Goal: Task Accomplishment & Management: Use online tool/utility

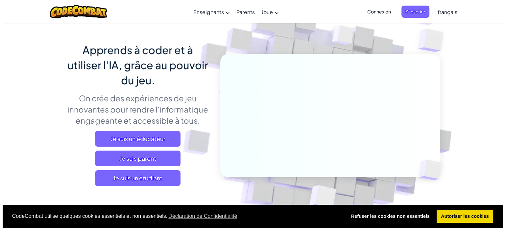
scroll to position [44, 0]
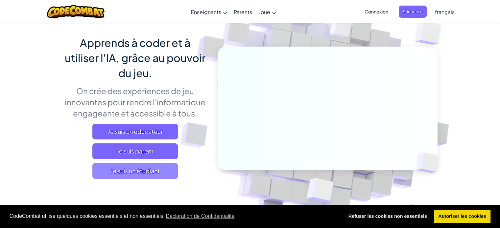
click at [153, 170] on span "Je suis un étudiant" at bounding box center [134, 171] width 85 height 16
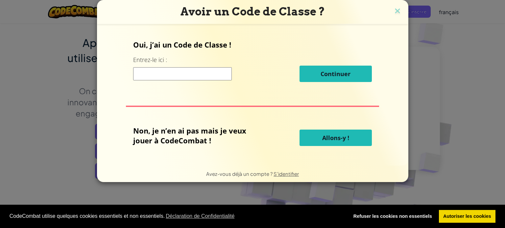
click at [172, 73] on input at bounding box center [182, 73] width 99 height 13
click at [188, 139] on p "Non, je n’en ai pas mais je veux jouer à CodeCombat !" at bounding box center [199, 136] width 133 height 20
click at [344, 144] on button "Allons-y !" at bounding box center [335, 138] width 72 height 16
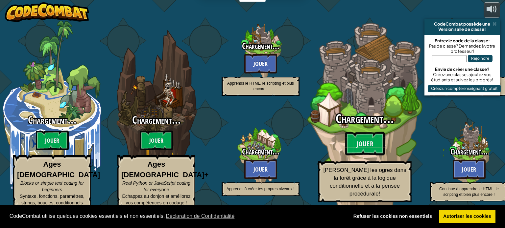
select select "fr"
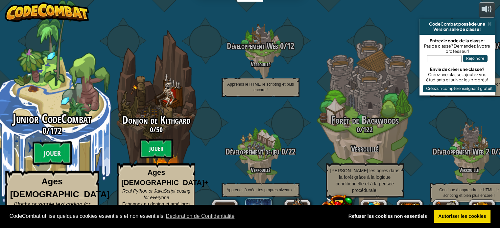
click at [41, 117] on span "Junior CodeCombat" at bounding box center [52, 118] width 79 height 17
select select "fr"
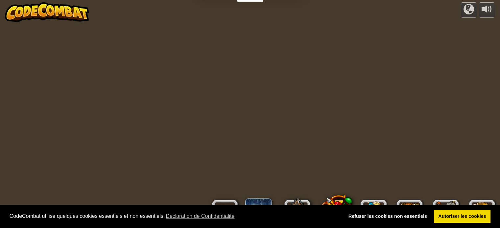
select select "fr"
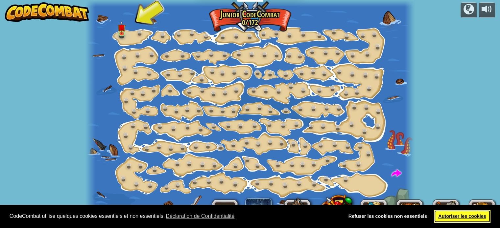
click at [453, 215] on link "Autoriser les cookies" at bounding box center [462, 216] width 57 height 13
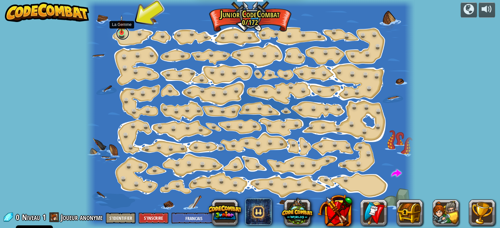
click at [120, 36] on link at bounding box center [122, 33] width 13 height 13
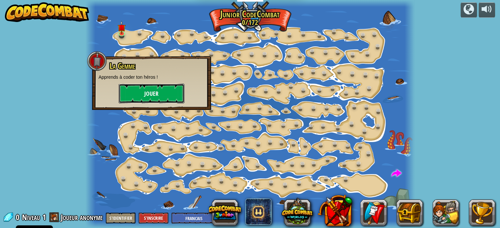
click at [153, 93] on button "Jouer" at bounding box center [152, 94] width 66 height 20
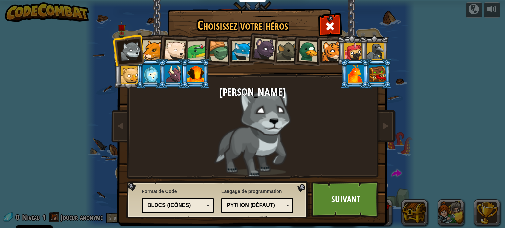
click at [147, 51] on div at bounding box center [153, 50] width 20 height 20
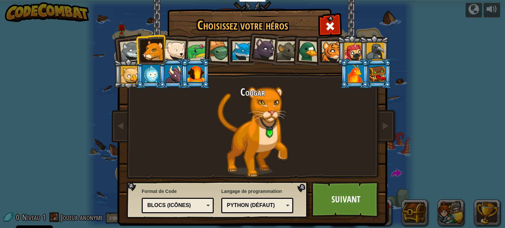
click at [174, 50] on div at bounding box center [175, 51] width 22 height 22
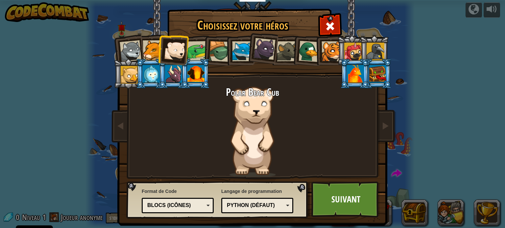
click at [152, 54] on div at bounding box center [153, 50] width 20 height 20
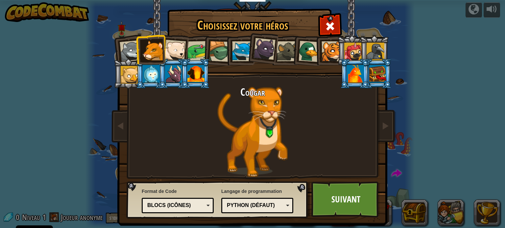
click at [191, 51] on div at bounding box center [197, 51] width 20 height 20
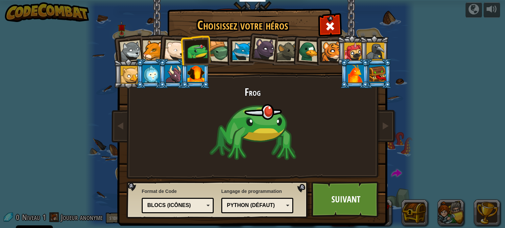
click at [221, 50] on div at bounding box center [219, 51] width 21 height 21
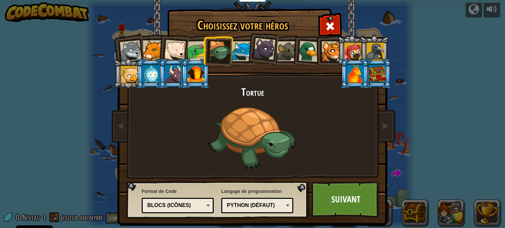
click at [244, 50] on div at bounding box center [242, 51] width 20 height 20
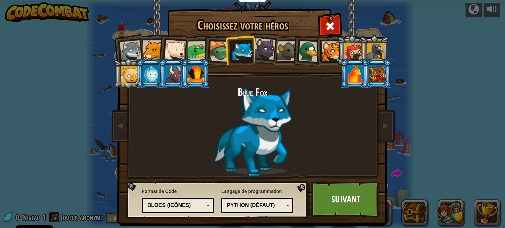
click at [262, 51] on div at bounding box center [264, 49] width 22 height 22
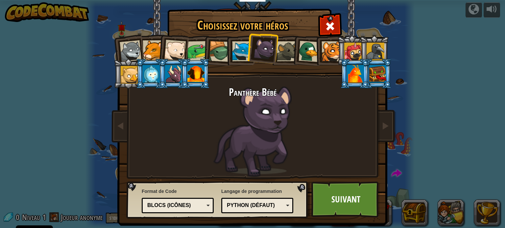
click at [287, 53] on div at bounding box center [287, 51] width 20 height 20
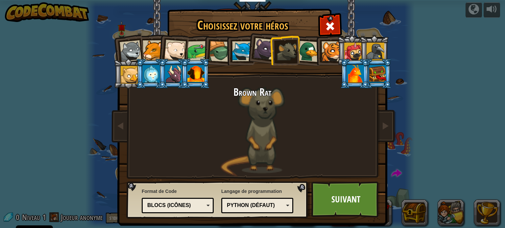
click at [310, 48] on div at bounding box center [308, 51] width 21 height 21
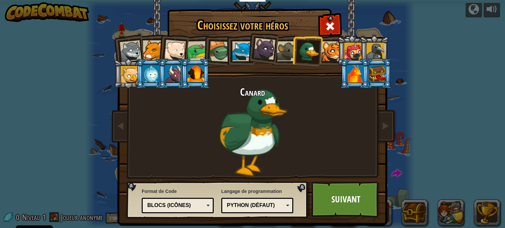
click at [322, 50] on div at bounding box center [331, 51] width 20 height 20
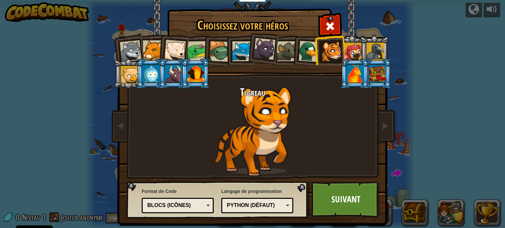
click at [346, 50] on div at bounding box center [353, 52] width 18 height 18
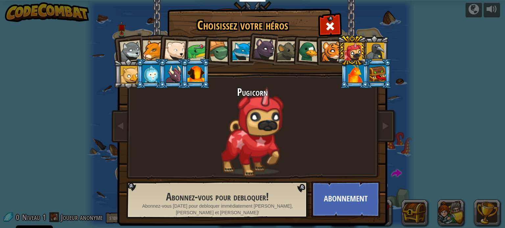
click at [370, 49] on div at bounding box center [375, 52] width 18 height 18
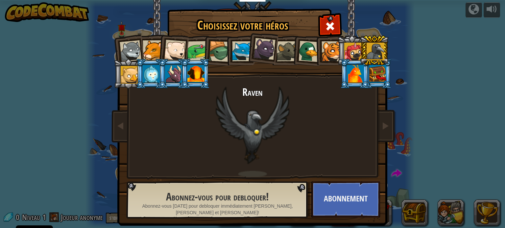
click at [376, 70] on div at bounding box center [377, 74] width 17 height 18
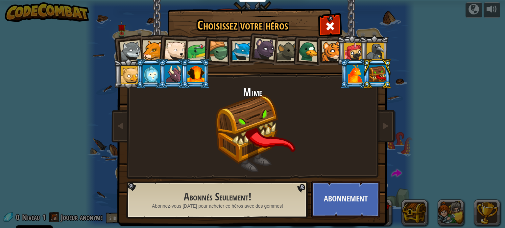
click at [354, 76] on div at bounding box center [355, 74] width 17 height 18
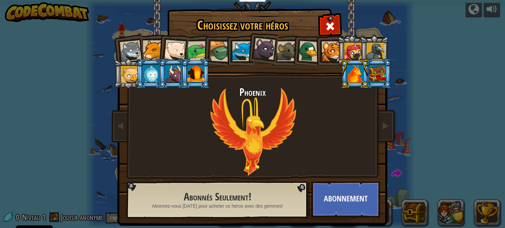
click at [170, 80] on div at bounding box center [173, 74] width 17 height 18
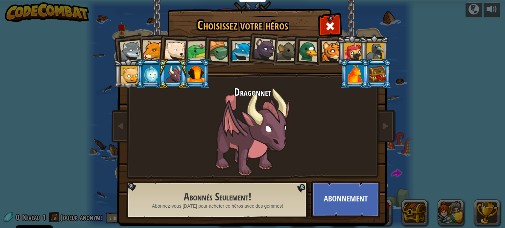
click at [147, 76] on div at bounding box center [151, 74] width 17 height 18
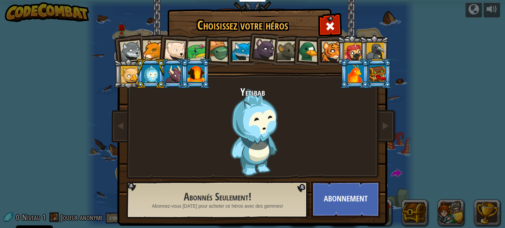
click at [124, 76] on div at bounding box center [130, 75] width 18 height 18
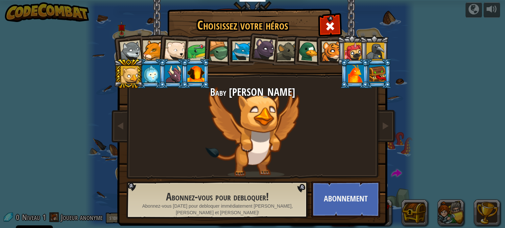
click at [256, 45] on div at bounding box center [264, 49] width 22 height 22
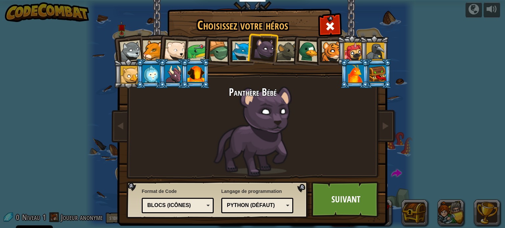
click at [166, 207] on div "Blocs (icônes)" at bounding box center [175, 206] width 57 height 8
click at [353, 201] on link "Suivant" at bounding box center [345, 200] width 69 height 36
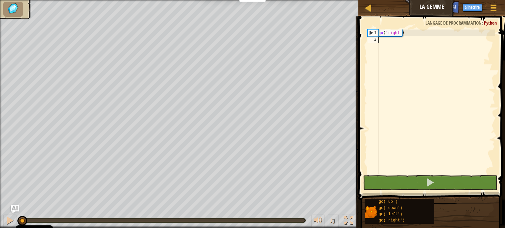
click at [372, 32] on div "1" at bounding box center [373, 33] width 11 height 7
click at [375, 33] on div "1" at bounding box center [373, 33] width 11 height 7
click at [373, 32] on div "1" at bounding box center [373, 33] width 11 height 7
type textarea "go('right')"
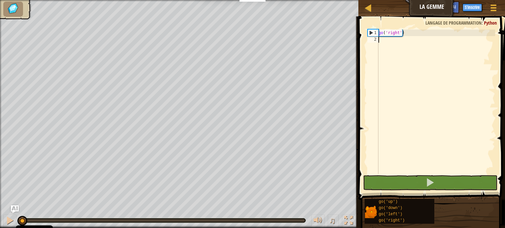
click at [391, 44] on div "go ( 'right' )" at bounding box center [436, 109] width 118 height 158
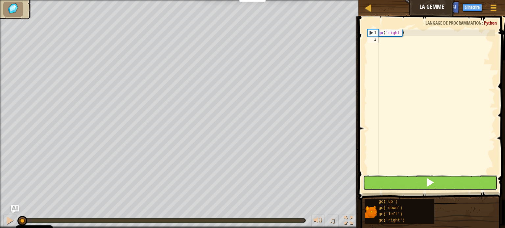
click at [421, 181] on button at bounding box center [430, 183] width 134 height 15
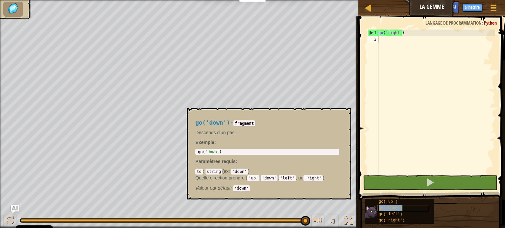
click at [390, 207] on span "go('down')" at bounding box center [391, 208] width 24 height 5
type textarea "go('down')"
click at [214, 151] on div "go ( 'down' )" at bounding box center [267, 157] width 141 height 14
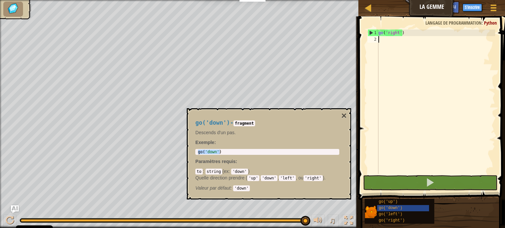
click at [394, 36] on div "go ( 'right' )" at bounding box center [436, 109] width 118 height 158
paste textarea "go('down')"
type textarea "go('down')"
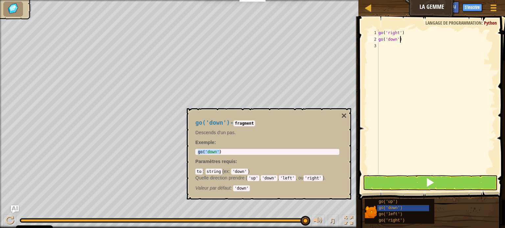
click at [390, 48] on div "go ( 'right' ) go ( 'down' )" at bounding box center [436, 109] width 118 height 158
click at [399, 219] on span "go('right')" at bounding box center [392, 221] width 26 height 5
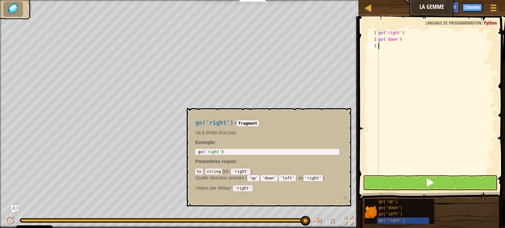
click at [390, 48] on div "go ( 'right' ) go ( 'down' )" at bounding box center [436, 109] width 118 height 158
paste textarea "go('down')"
click at [392, 44] on div "go ( 'right' ) go ( 'down' ) go ( 'down' )" at bounding box center [436, 109] width 118 height 158
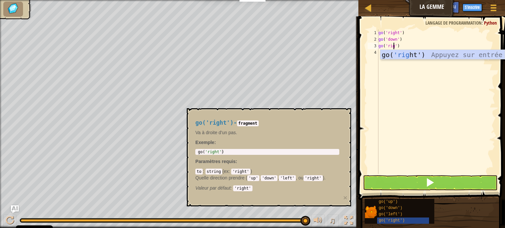
scroll to position [3, 1]
click at [427, 54] on div "go( 'right ') Appuyez sur entrée" at bounding box center [442, 65] width 124 height 30
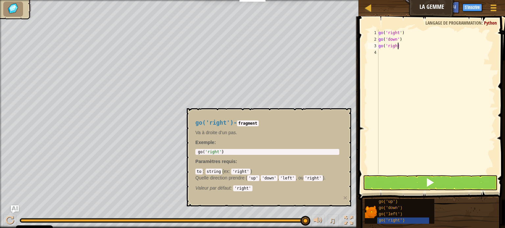
scroll to position [3, 1]
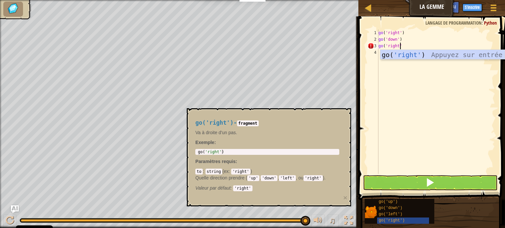
type textarea "go('right')"
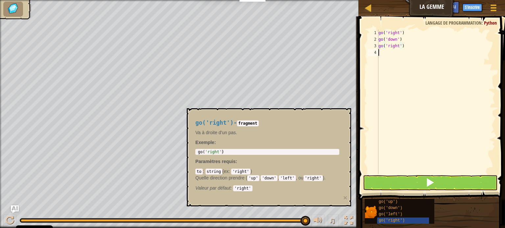
click at [427, 54] on div "go ( 'right' ) go ( 'down' ) go ( 'right' )" at bounding box center [436, 109] width 118 height 158
click at [426, 178] on span at bounding box center [429, 182] width 9 height 9
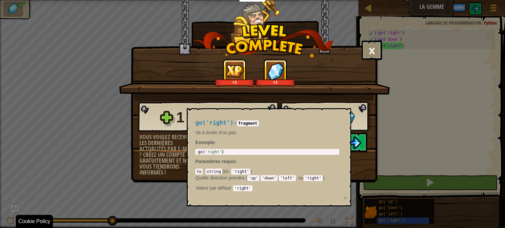
click at [390, 220] on div "× Notez ce niveau: +1 +1 Reticulating Splines... 1 Niveau 1 1 Vous voulez recev…" at bounding box center [252, 114] width 505 height 228
click at [199, 142] on span "Exemple" at bounding box center [204, 142] width 19 height 5
click at [191, 107] on div "1" at bounding box center [189, 117] width 26 height 21
click at [152, 118] on div "1 Niveau 1 1" at bounding box center [254, 117] width 233 height 32
click at [164, 136] on div "Vous voulez recevoir les dernières actualités par e-mail ? Créez un compte grat…" at bounding box center [168, 154] width 58 height 41
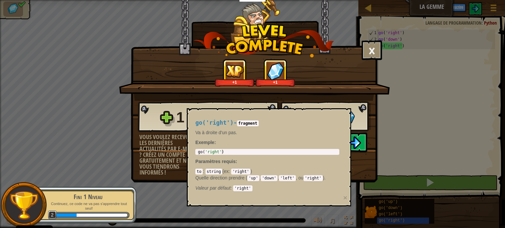
click at [176, 155] on div "Vous voulez recevoir les dernières actualités par e-mail ? Créez un compte grat…" at bounding box center [168, 154] width 58 height 41
click at [366, 50] on button "×" at bounding box center [372, 50] width 20 height 20
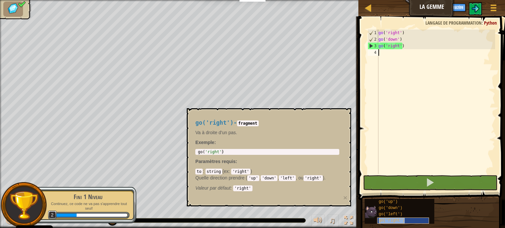
click at [389, 219] on span "go('right')" at bounding box center [392, 221] width 26 height 5
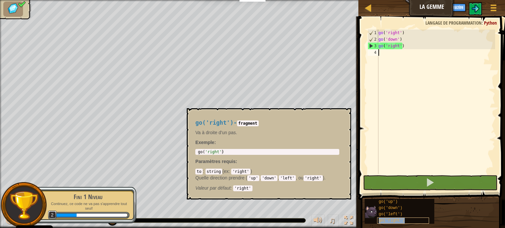
click at [391, 221] on span "go('right')" at bounding box center [392, 221] width 26 height 5
click at [393, 221] on span "go('right')" at bounding box center [392, 221] width 26 height 5
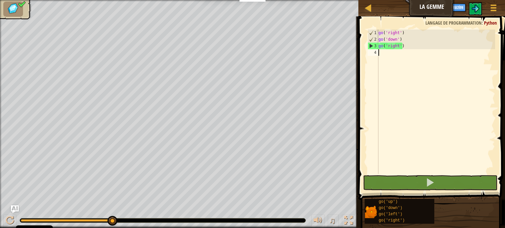
click at [389, 93] on div "go ( 'right' ) go ( 'down' ) go ( 'right' )" at bounding box center [436, 109] width 118 height 158
click at [476, 9] on img at bounding box center [475, 9] width 8 height 8
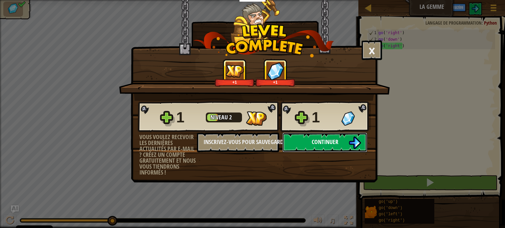
click at [325, 144] on span "Continuer" at bounding box center [325, 142] width 27 height 8
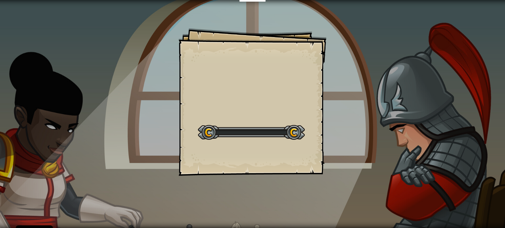
click at [293, 135] on div at bounding box center [251, 132] width 107 height 15
click at [210, 132] on div at bounding box center [251, 132] width 107 height 15
drag, startPoint x: 492, startPoint y: 1, endPoint x: 319, endPoint y: 137, distance: 220.2
click at [319, 137] on div "Goals Start Level Erreur de chargement du serveur Vous avez besoin d'un abonnem…" at bounding box center [252, 102] width 148 height 148
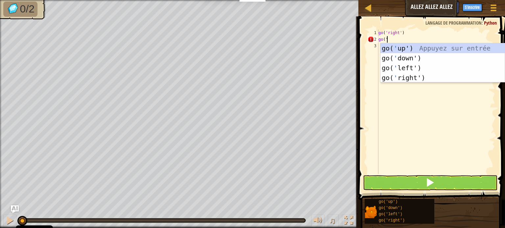
scroll to position [3, 0]
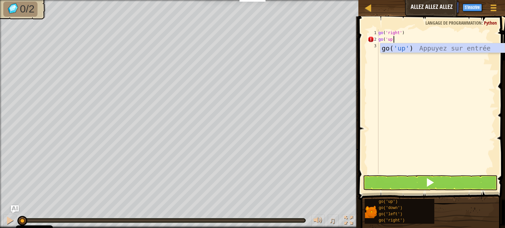
type textarea "go('up')"
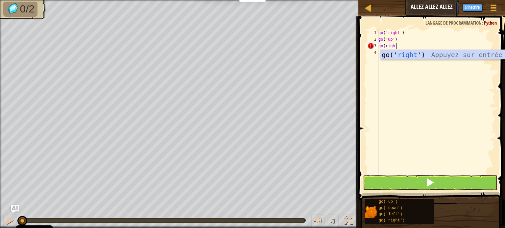
scroll to position [3, 1]
type textarea "go(right')"
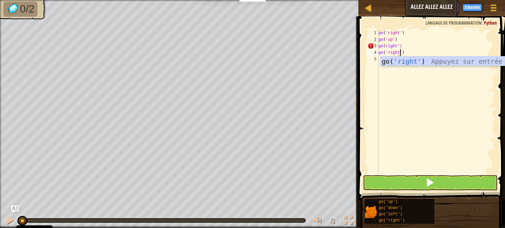
scroll to position [3, 1]
click at [385, 47] on div "go ( 'right' ) go ( 'up' ) go ( right ') go ( 'right' )" at bounding box center [436, 109] width 118 height 158
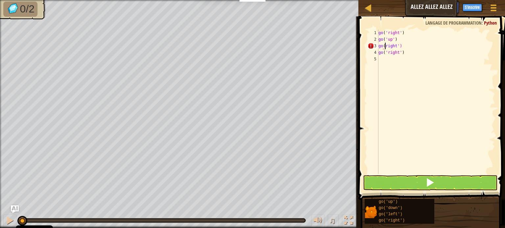
scroll to position [3, 1]
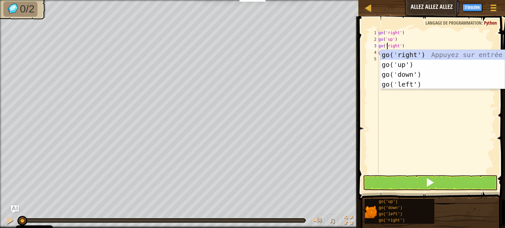
click at [444, 38] on div "go ( 'right' ) go ( 'up' ) go ( 'right' ) go ( 'right' )" at bounding box center [436, 109] width 118 height 158
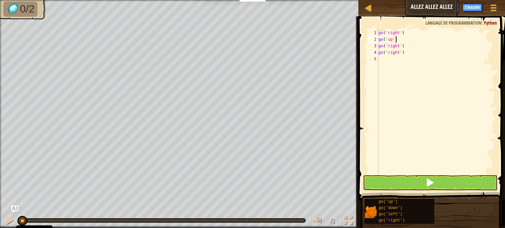
type textarea "go('up')"
click at [426, 182] on span at bounding box center [429, 182] width 9 height 9
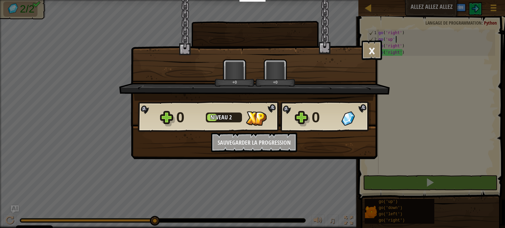
scroll to position [3, 1]
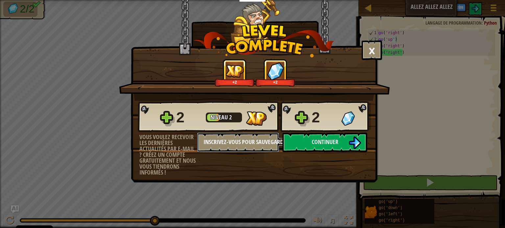
click at [263, 143] on button "Inscrivez-vous pour sauvegarder vos progrès" at bounding box center [238, 143] width 82 height 20
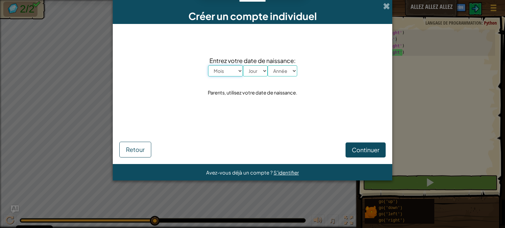
click at [231, 72] on select "Mois Janvier Février Mars Avril Mai Juin Juillet Août Septembre Octobre Novembr…" at bounding box center [225, 70] width 35 height 11
select select "12"
click at [208, 65] on select "Mois Janvier Février Mars Avril Mai Juin Juillet Août Septembre Octobre Novembr…" at bounding box center [225, 70] width 35 height 11
click at [254, 68] on select "Jour 1 2 3 4 5 6 7 8 9 10 11 12 13 14 15 16 17 18 19 20 21 22 23 24 25 26 27 28…" at bounding box center [255, 70] width 25 height 11
select select "6"
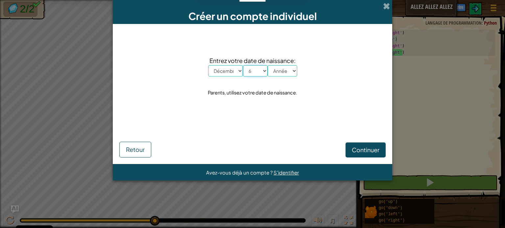
click at [243, 65] on select "Jour 1 2 3 4 5 6 7 8 9 10 11 12 13 14 15 16 17 18 19 20 21 22 23 24 25 26 27 28…" at bounding box center [255, 70] width 25 height 11
drag, startPoint x: 277, startPoint y: 68, endPoint x: 277, endPoint y: 75, distance: 6.3
click at [277, 68] on select "Année 2025 2024 2023 2022 2021 2020 2019 2018 2017 2016 2015 2014 2013 2012 201…" at bounding box center [283, 70] width 30 height 11
select select "1994"
click at [268, 65] on select "Année 2025 2024 2023 2022 2021 2020 2019 2018 2017 2016 2015 2014 2013 2012 201…" at bounding box center [283, 70] width 30 height 11
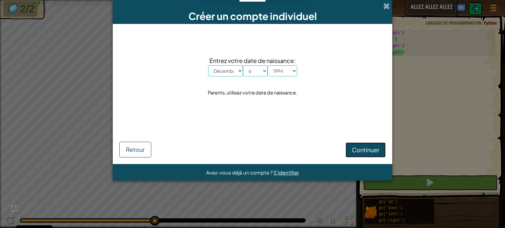
click at [365, 151] on span "Continuer" at bounding box center [366, 150] width 28 height 8
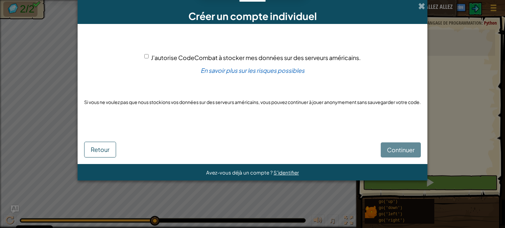
click at [185, 57] on span "J'autorise CodeCombat à stocker mes données sur des serveurs américains." at bounding box center [256, 58] width 210 height 8
click at [149, 57] on input "J'autorise CodeCombat à stocker mes données sur des serveurs américains." at bounding box center [146, 56] width 4 height 4
checkbox input "true"
click at [397, 151] on span "Continuer" at bounding box center [401, 150] width 28 height 8
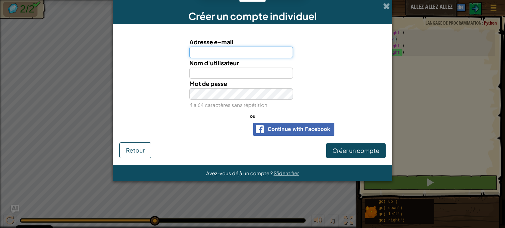
click at [218, 51] on input "Adresse e-mail" at bounding box center [241, 53] width 104 height 12
type input "cailleuxgui@gmail.com"
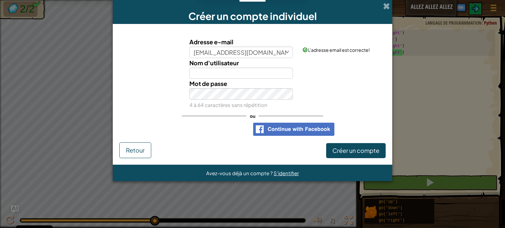
click at [284, 129] on img at bounding box center [293, 129] width 81 height 13
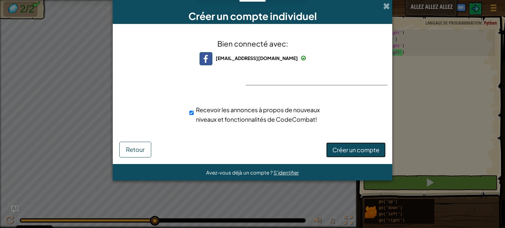
click at [353, 151] on span "Créer un compte" at bounding box center [355, 150] width 47 height 8
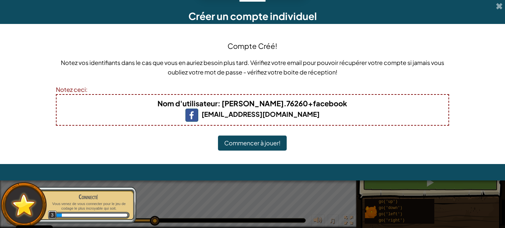
click at [268, 138] on button "Commencer à jouer!" at bounding box center [252, 143] width 69 height 15
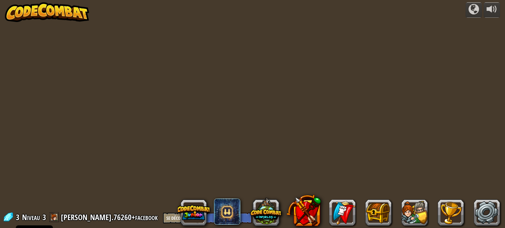
select select "fr"
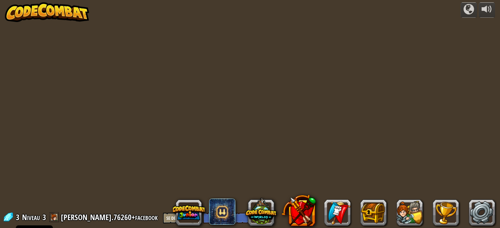
select select "fr"
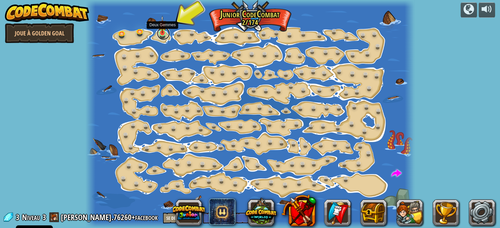
click at [163, 36] on link at bounding box center [163, 33] width 13 height 13
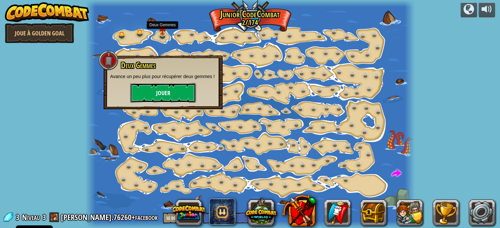
click at [170, 94] on button "Jouer" at bounding box center [163, 93] width 66 height 20
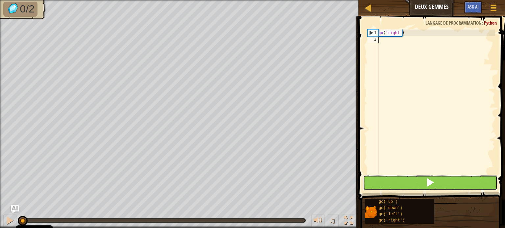
click at [427, 183] on span at bounding box center [429, 182] width 9 height 9
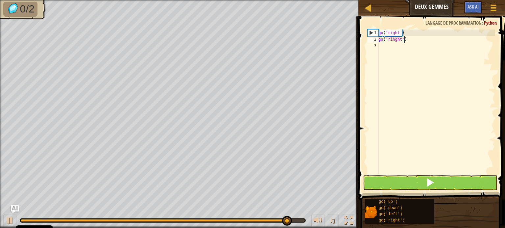
scroll to position [3, 2]
click at [392, 39] on div "go ( 'right' ) go ( 'rihght' )" at bounding box center [436, 109] width 118 height 158
type textarea "go('right')"
click at [395, 47] on div "go ( 'right' ) go ( 'right' )" at bounding box center [436, 109] width 118 height 158
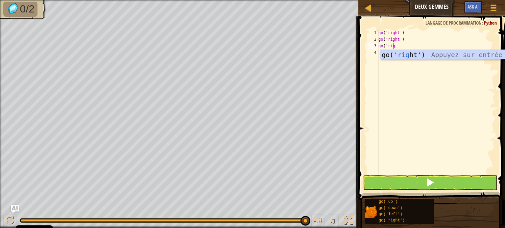
scroll to position [3, 1]
type textarea "go('right')"
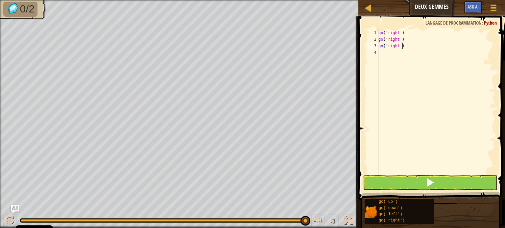
scroll to position [3, 0]
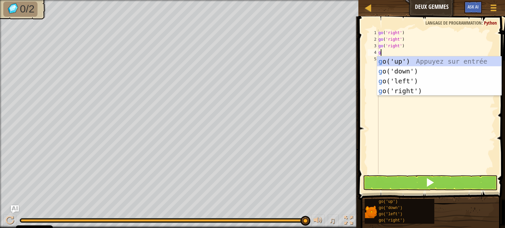
type textarea "go"
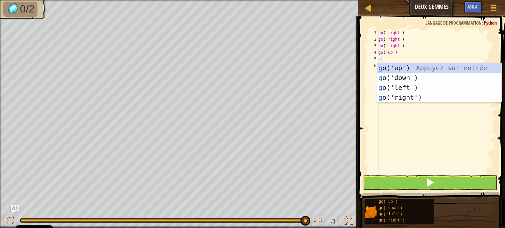
type textarea "go"
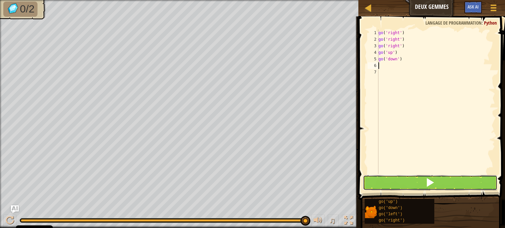
click at [435, 180] on button at bounding box center [430, 183] width 134 height 15
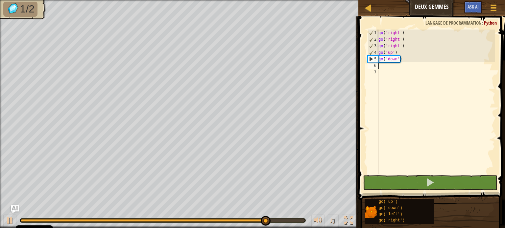
type textarea "go"
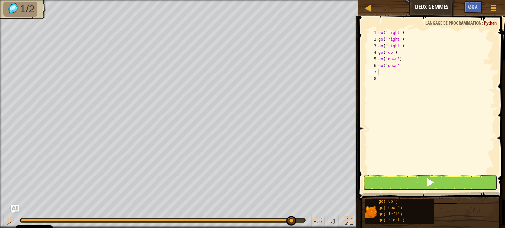
click at [433, 180] on span at bounding box center [429, 182] width 9 height 9
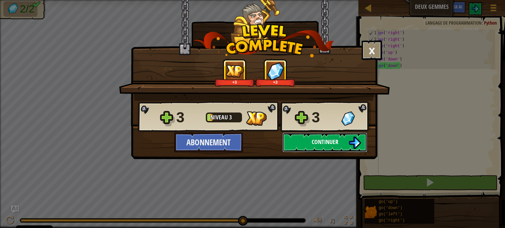
click at [306, 141] on button "Continuer" at bounding box center [324, 143] width 85 height 20
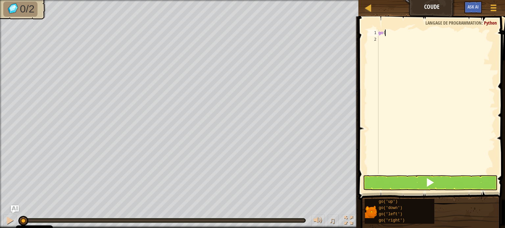
scroll to position [3, 0]
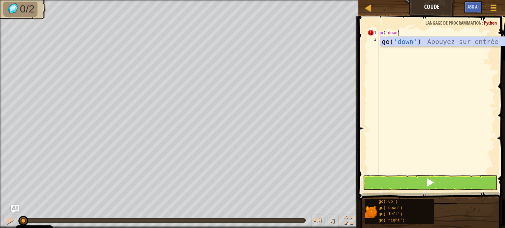
type textarea "go('down')"
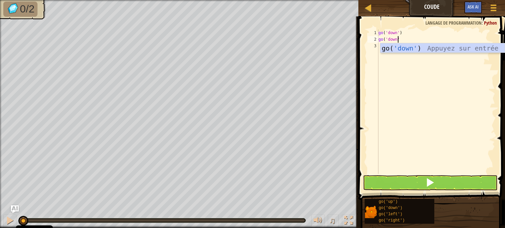
type textarea "go('down')"
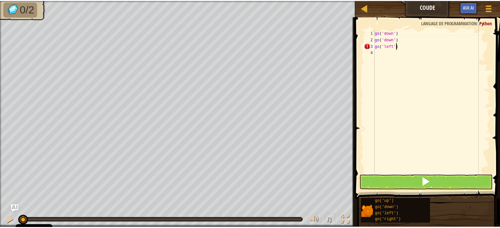
scroll to position [3, 1]
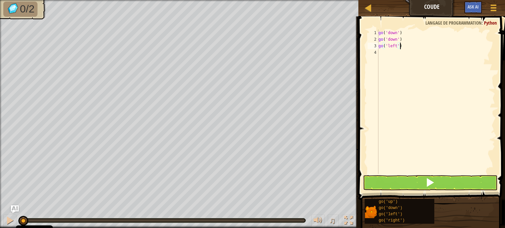
type textarea "go('left')"
click at [468, 182] on button at bounding box center [430, 183] width 134 height 15
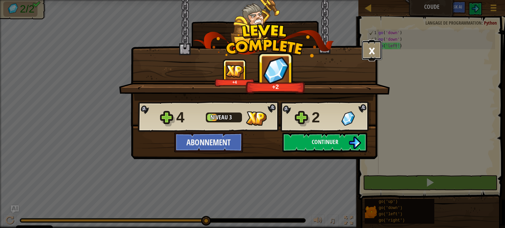
click at [372, 50] on button "×" at bounding box center [372, 50] width 20 height 20
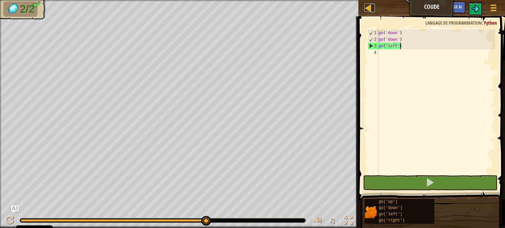
click at [371, 7] on div at bounding box center [368, 8] width 8 height 8
select select "fr"
